Goal: Find specific page/section: Find specific page/section

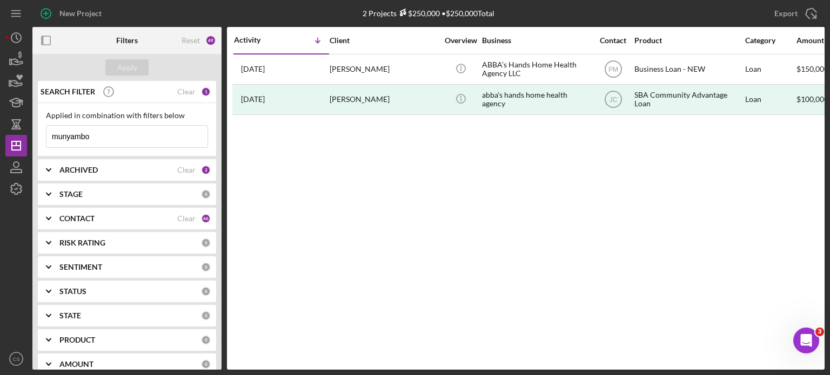
click at [99, 133] on input "munyambo" at bounding box center [126, 137] width 161 height 22
click at [196, 119] on div "Applied in combination with filters below munyambo Icon/Menu Close" at bounding box center [127, 129] width 162 height 37
click at [184, 171] on div "Clear" at bounding box center [186, 170] width 18 height 9
click at [178, 218] on div "Clear" at bounding box center [186, 218] width 18 height 9
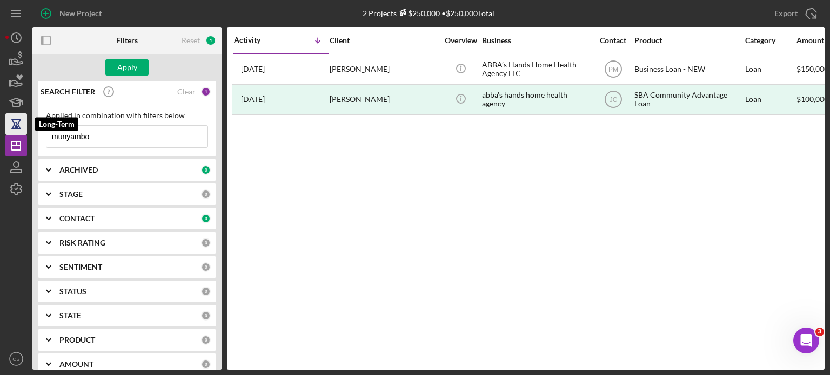
drag, startPoint x: 103, startPoint y: 133, endPoint x: 17, endPoint y: 127, distance: 85.5
click at [17, 127] on div "New Project 2 Projects $250,000 • $250,000 Total munyambo Export Icon/Export Fi…" at bounding box center [414, 185] width 819 height 370
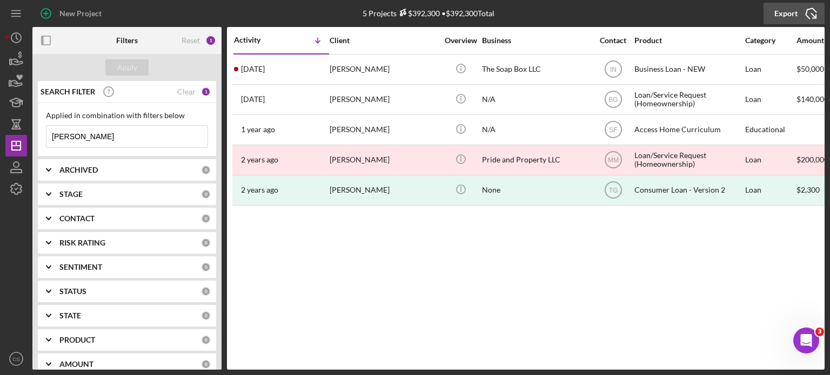
type input "[PERSON_NAME]"
drag, startPoint x: 95, startPoint y: 136, endPoint x: 39, endPoint y: 133, distance: 56.3
click at [41, 133] on div "Applied in combination with filters below [PERSON_NAME]/Menu Close" at bounding box center [127, 129] width 178 height 53
type input "[PERSON_NAME]"
click at [201, 171] on div "0" at bounding box center [206, 170] width 10 height 10
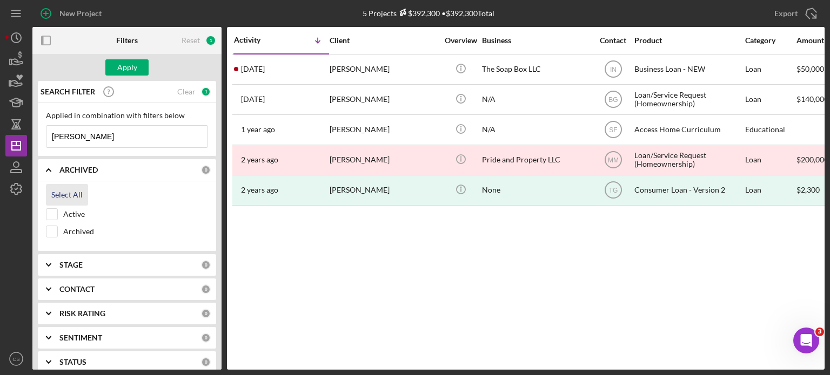
click at [68, 194] on div "Select All" at bounding box center [66, 195] width 31 height 22
checkbox input "true"
click at [201, 288] on div "0" at bounding box center [206, 290] width 10 height 10
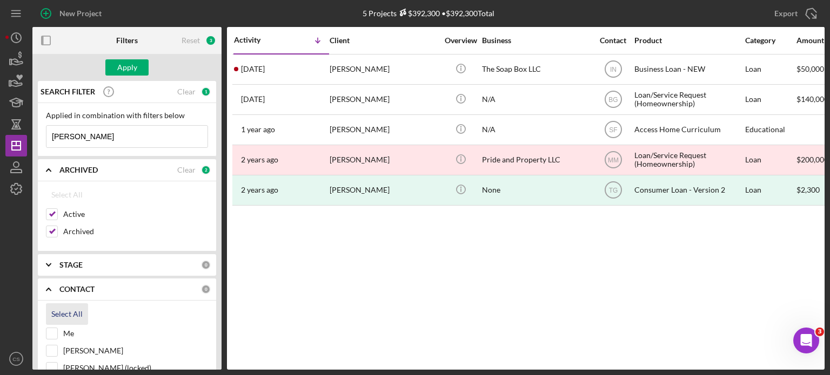
click at [78, 312] on div "Select All" at bounding box center [66, 315] width 31 height 22
checkbox input "true"
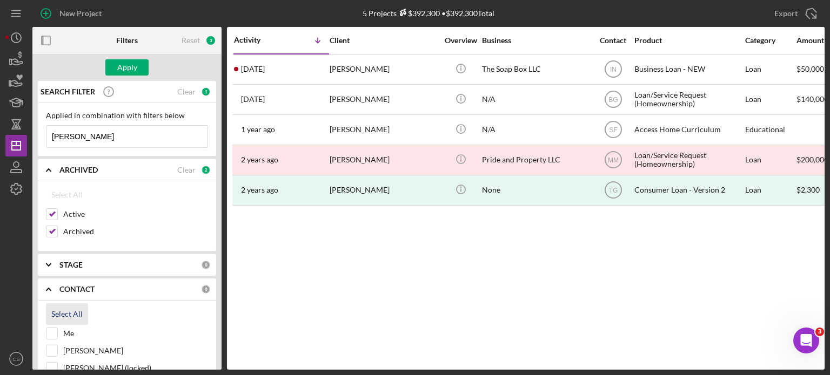
checkbox input "true"
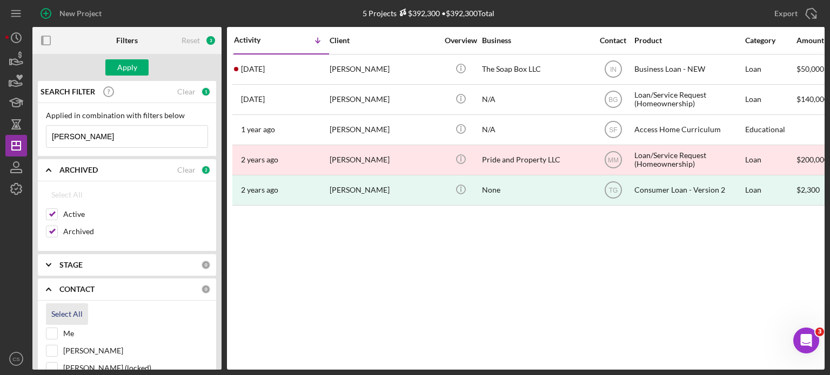
checkbox input "true"
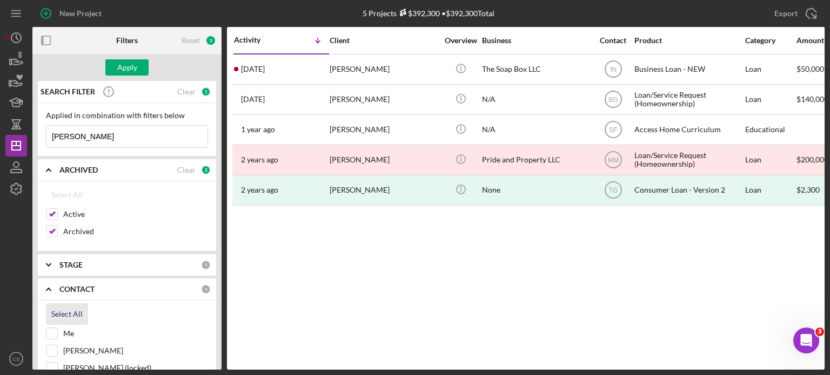
checkbox input "true"
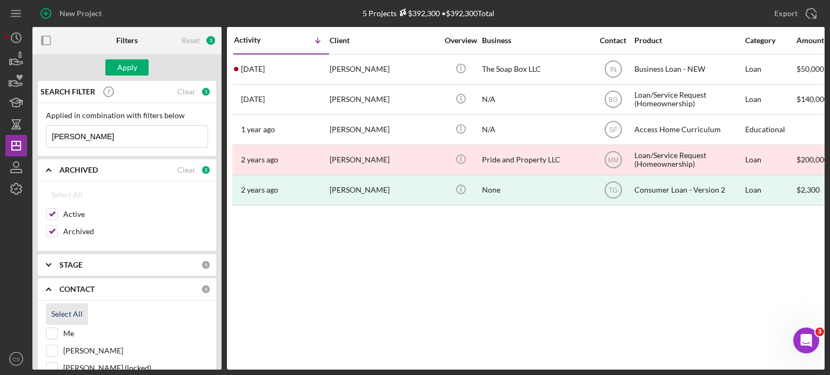
checkbox input "true"
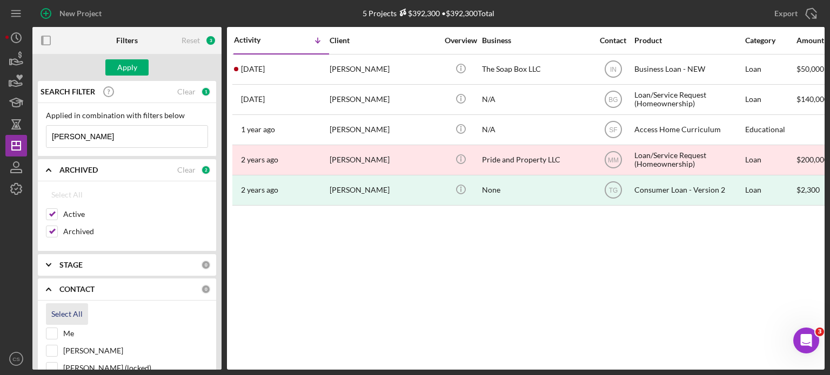
checkbox input "true"
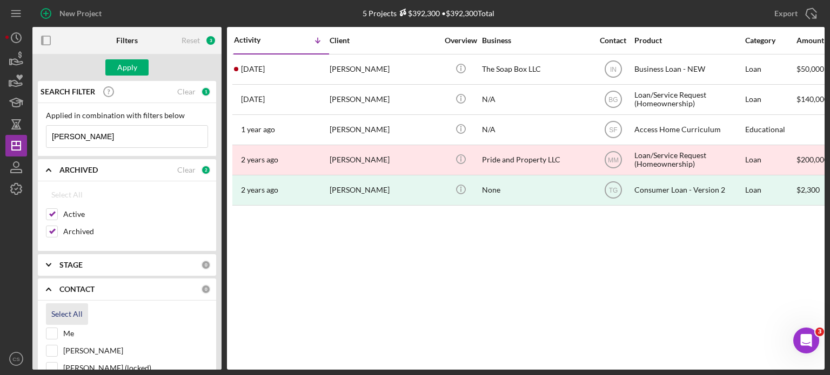
checkbox input "true"
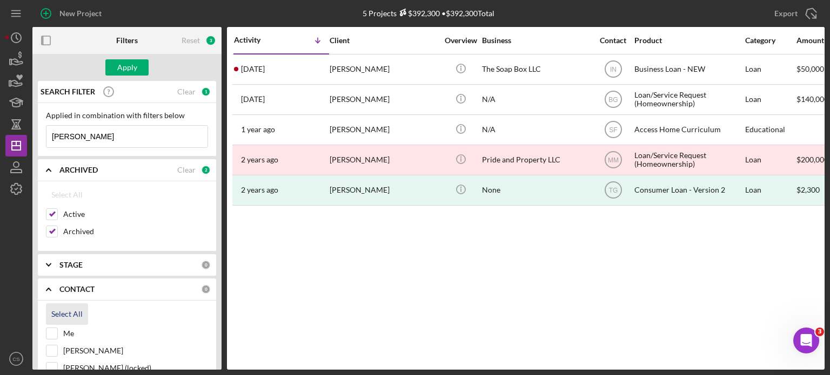
checkbox input "true"
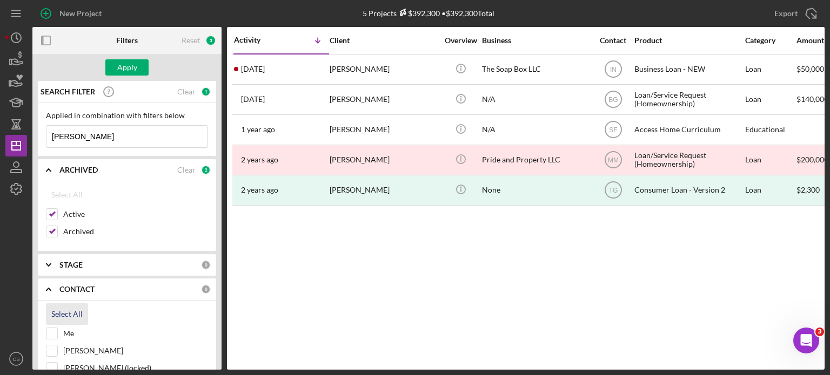
checkbox input "true"
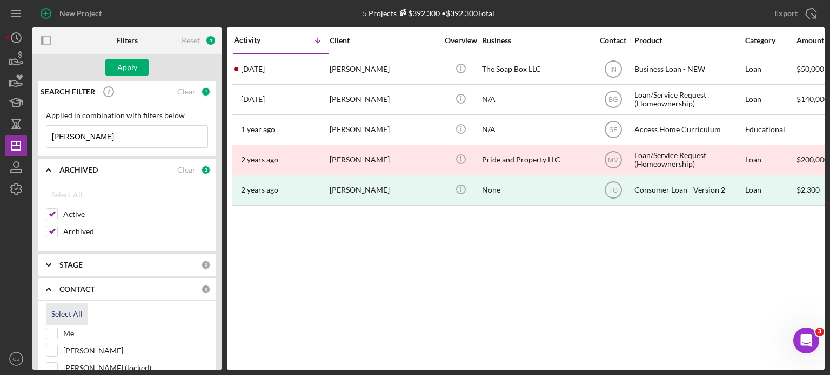
checkbox input "true"
click at [127, 65] on div "Apply" at bounding box center [127, 67] width 20 height 16
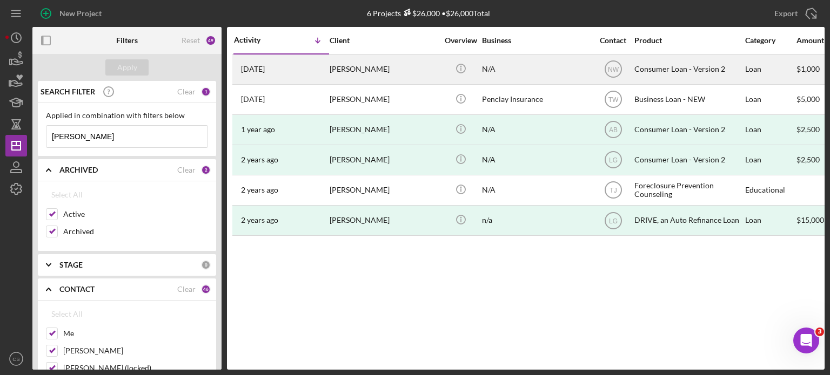
click at [360, 66] on div "[PERSON_NAME]" at bounding box center [383, 69] width 108 height 29
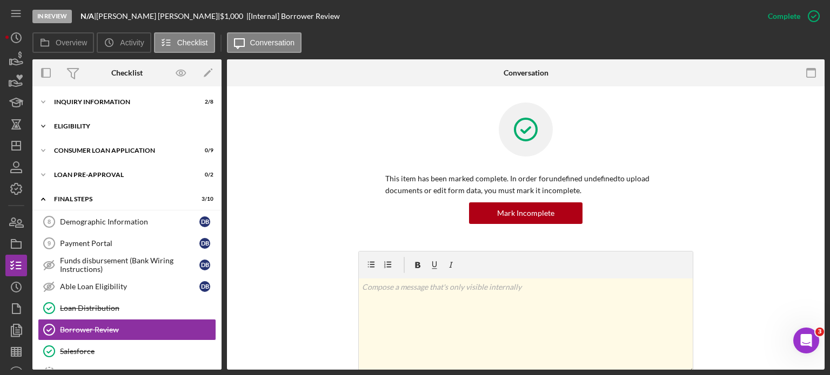
click at [43, 126] on icon "Icon/Expander" at bounding box center [43, 127] width 22 height 22
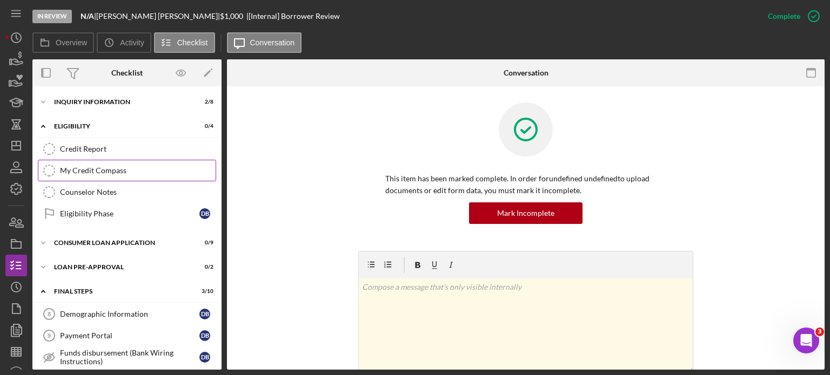
click at [77, 166] on div "My Credit Compass" at bounding box center [138, 170] width 156 height 9
